Goal: Check status: Check status

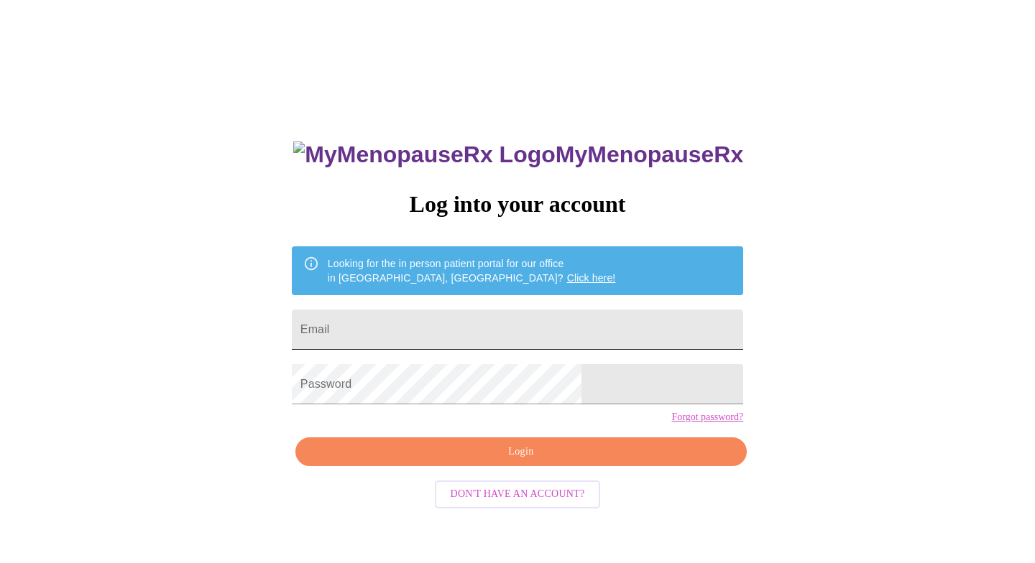
click at [433, 319] on input "Email" at bounding box center [517, 330] width 451 height 40
type input "[EMAIL_ADDRESS][DOMAIN_NAME]"
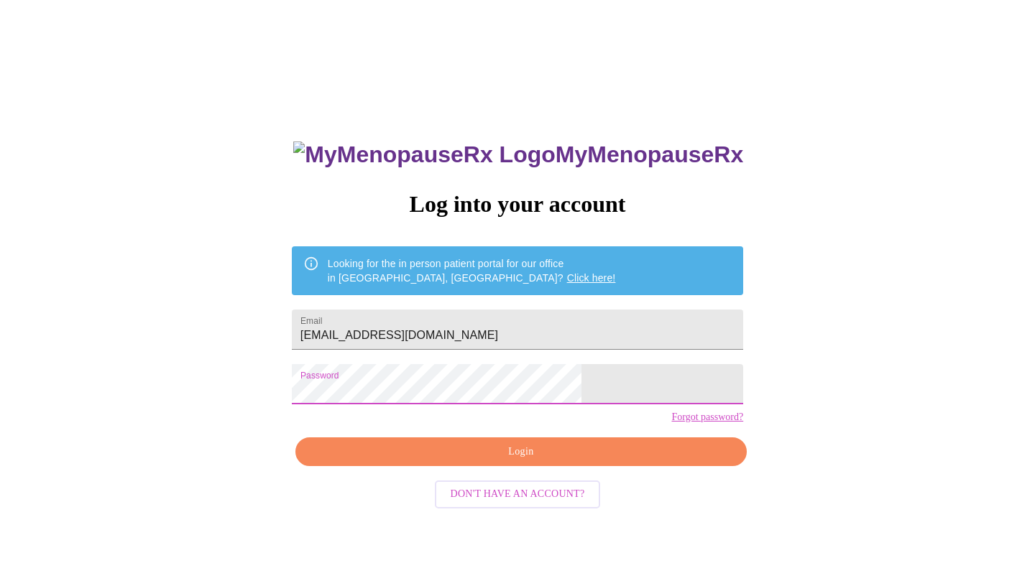
click at [492, 461] on span "Login" at bounding box center [521, 452] width 418 height 18
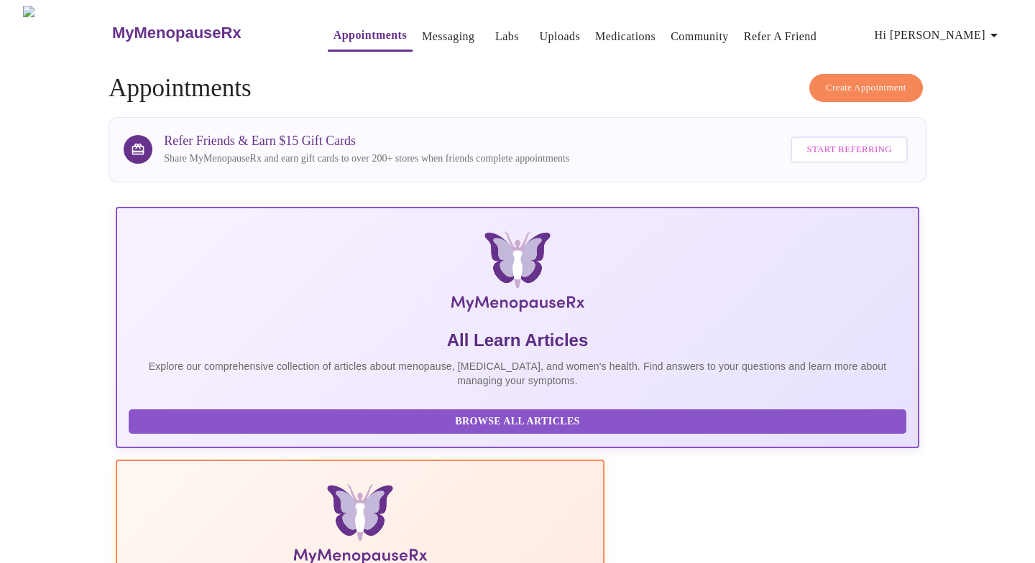
click at [495, 31] on link "Labs" at bounding box center [507, 37] width 24 height 20
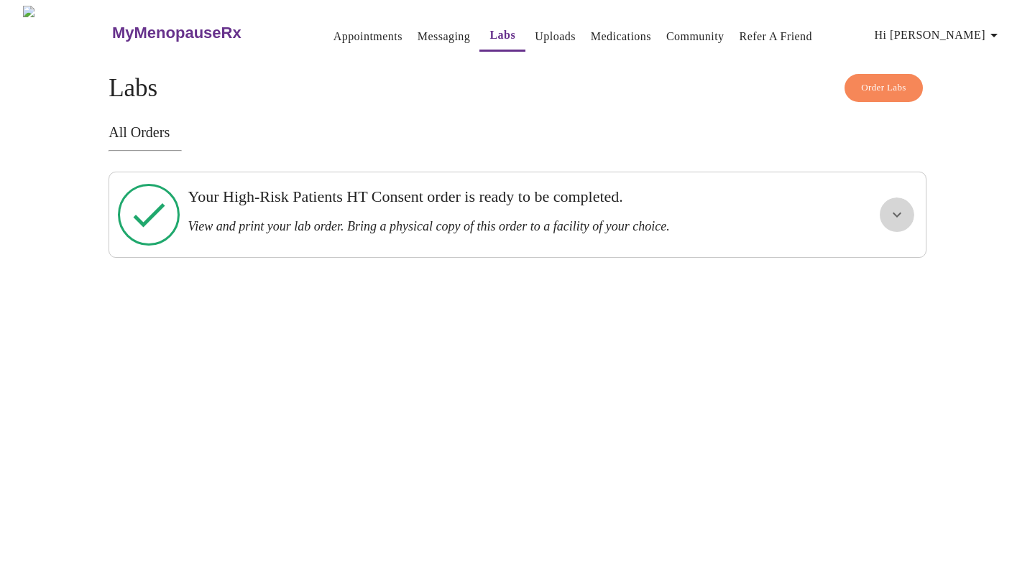
click at [897, 215] on icon "show more" at bounding box center [896, 214] width 17 height 17
click at [862, 258] on span "View Order" at bounding box center [862, 267] width 65 height 18
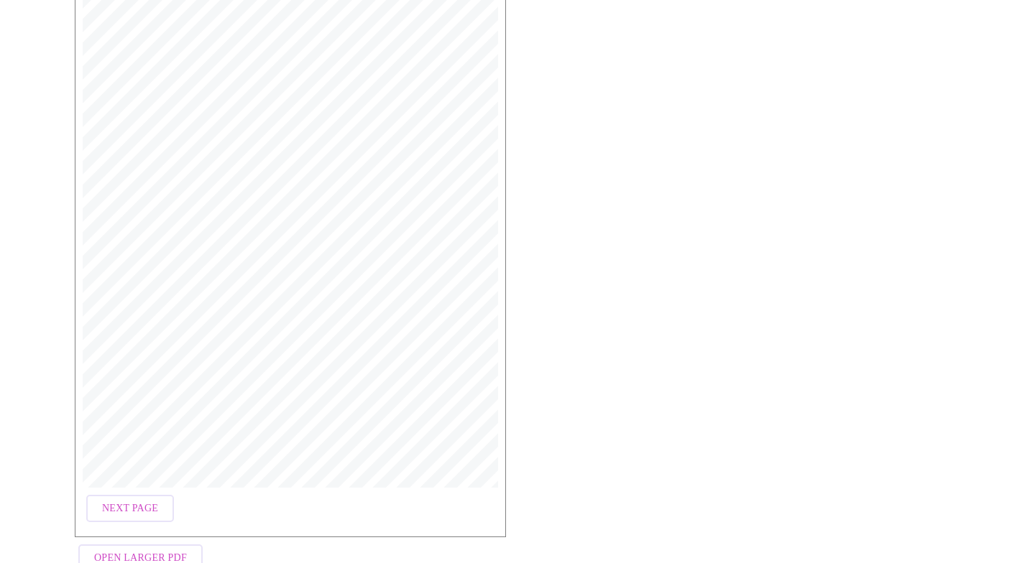
scroll to position [367, 0]
click at [155, 520] on span "Open Larger PDF" at bounding box center [140, 519] width 93 height 18
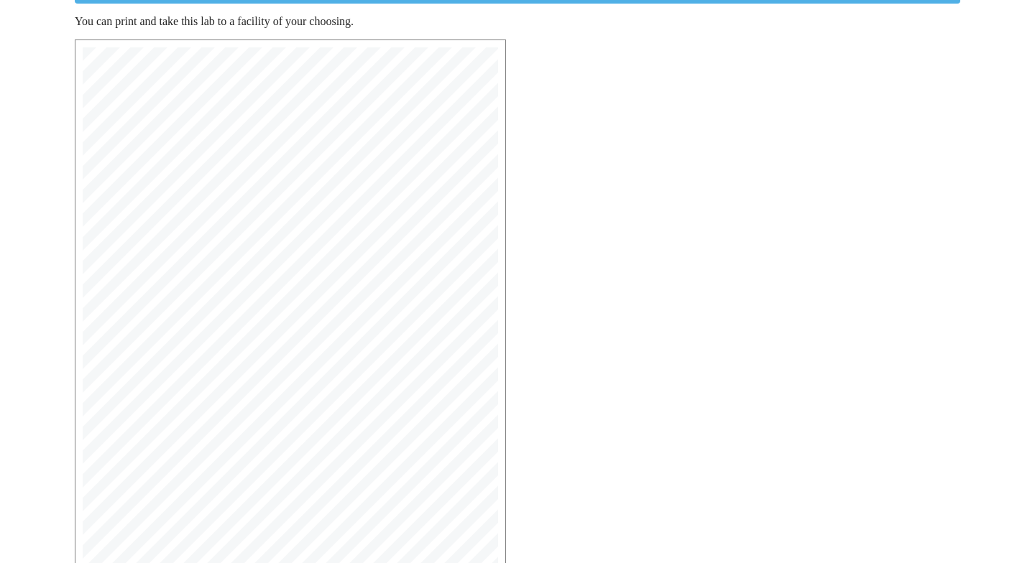
scroll to position [0, 0]
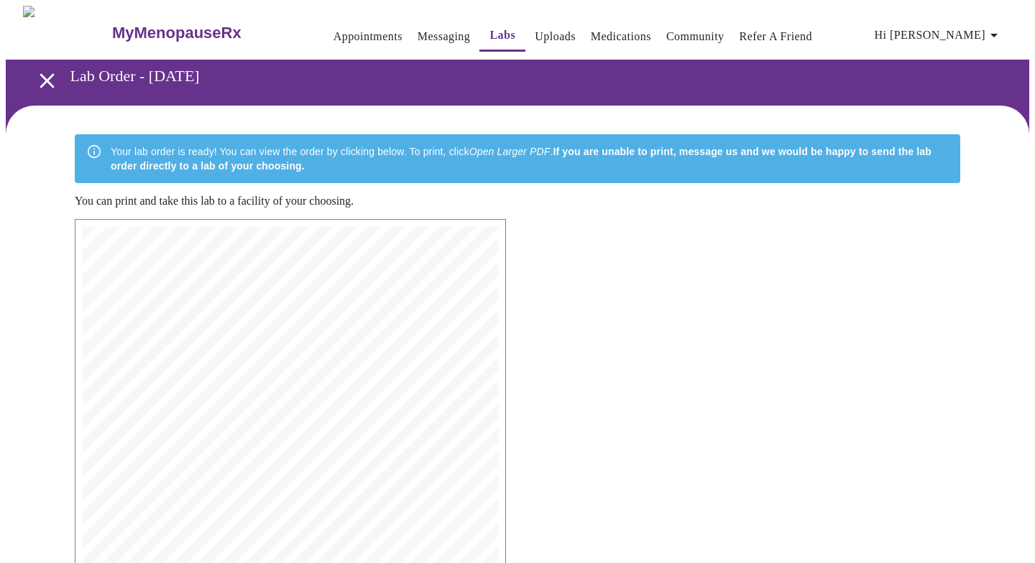
click at [352, 30] on link "Appointments" at bounding box center [367, 37] width 69 height 20
